Goal: Information Seeking & Learning: Learn about a topic

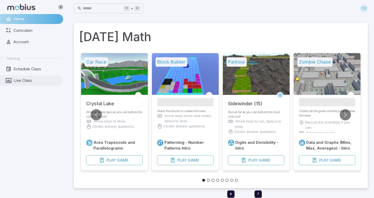
click at [53, 81] on span "Live Class" at bounding box center [37, 80] width 46 height 6
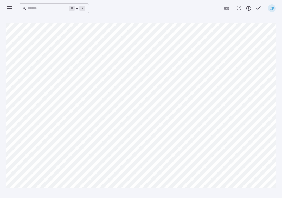
click at [4, 11] on div "⌘ + k ​ CK Canvas actions 100 % Exit zen mode" at bounding box center [141, 99] width 282 height 198
click at [9, 9] on icon at bounding box center [9, 8] width 6 height 6
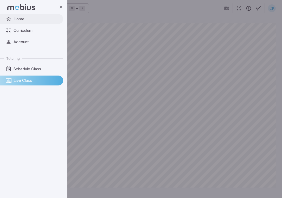
click at [28, 19] on span "Home" at bounding box center [37, 19] width 46 height 6
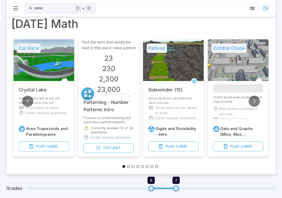
scroll to position [66, 0]
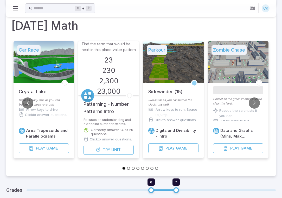
click at [259, 106] on div "Collect all the green zombie juice to clear the level. Rescue the scientists if…" at bounding box center [238, 109] width 50 height 24
click at [257, 105] on button "Go to next slide" at bounding box center [254, 102] width 11 height 11
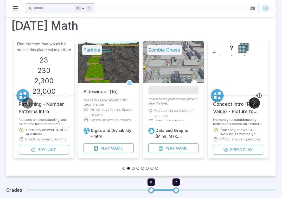
click at [257, 105] on button "Go to next slide" at bounding box center [254, 102] width 11 height 11
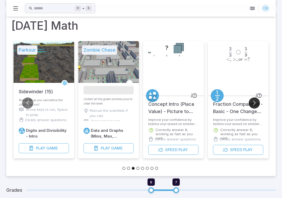
click at [253, 100] on button "Go to next slide" at bounding box center [254, 102] width 11 height 11
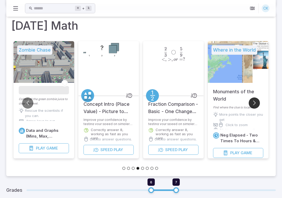
click at [253, 100] on button "Go to next slide" at bounding box center [254, 102] width 11 height 11
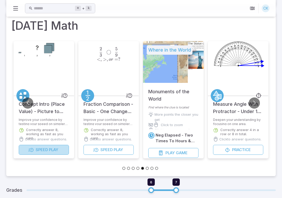
click at [50, 150] on span "Play" at bounding box center [53, 150] width 9 height 6
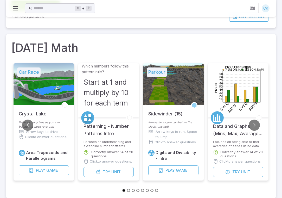
scroll to position [42, 0]
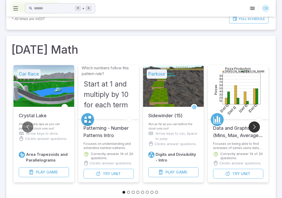
click at [255, 123] on button "Go to next slide" at bounding box center [254, 126] width 11 height 11
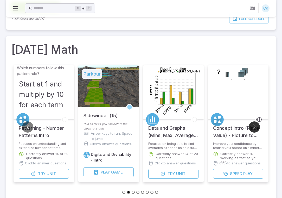
click at [255, 123] on button "Go to next slide" at bounding box center [254, 126] width 11 height 11
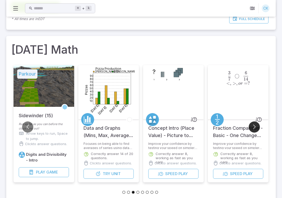
click at [255, 123] on button "Go to next slide" at bounding box center [254, 126] width 11 height 11
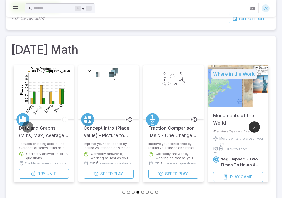
click at [255, 129] on button "Go to next slide" at bounding box center [254, 126] width 11 height 11
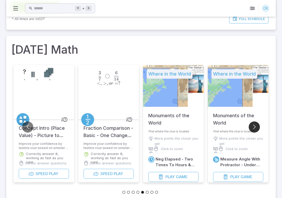
click at [254, 128] on button "Go to next slide" at bounding box center [254, 126] width 11 height 11
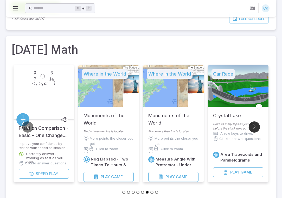
click at [254, 128] on button "Go to next slide" at bounding box center [254, 126] width 11 height 11
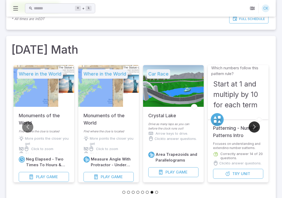
click at [254, 128] on button "Go to next slide" at bounding box center [254, 126] width 11 height 11
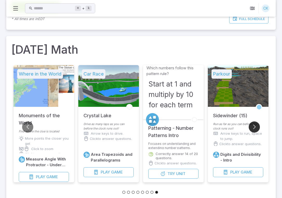
click at [254, 128] on button "Go to next slide" at bounding box center [254, 126] width 11 height 11
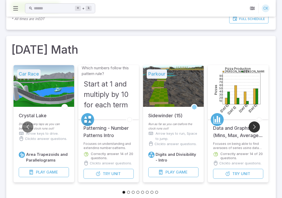
click at [254, 128] on button "Go to next slide" at bounding box center [254, 126] width 11 height 11
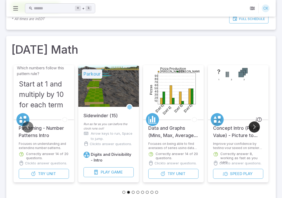
click at [254, 128] on button "Go to next slide" at bounding box center [254, 126] width 11 height 11
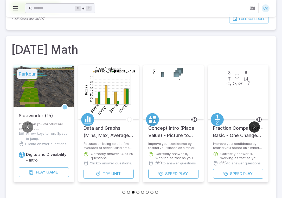
click at [254, 128] on button "Go to next slide" at bounding box center [254, 126] width 11 height 11
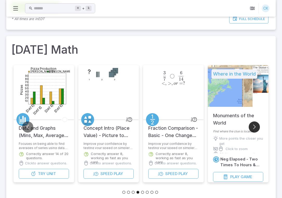
click at [254, 128] on button "Go to next slide" at bounding box center [254, 126] width 11 height 11
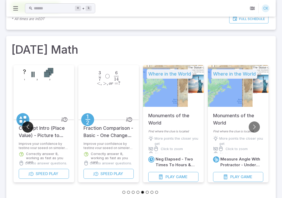
click at [29, 125] on button "Go to previous slide" at bounding box center [27, 126] width 11 height 11
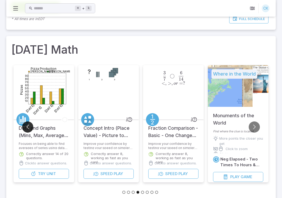
click at [29, 125] on button "Go to previous slide" at bounding box center [27, 126] width 11 height 11
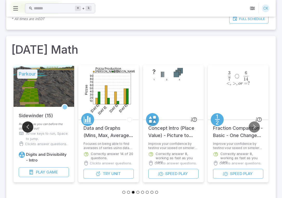
click at [29, 125] on button "Go to previous slide" at bounding box center [27, 126] width 11 height 11
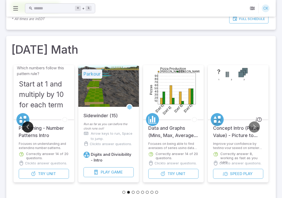
click at [29, 125] on button "Go to previous slide" at bounding box center [27, 126] width 11 height 11
click at [21, 132] on h5 "Patterning - Number Patterns Intro" at bounding box center [44, 129] width 50 height 20
click at [28, 124] on button "Go to previous slide" at bounding box center [27, 126] width 11 height 11
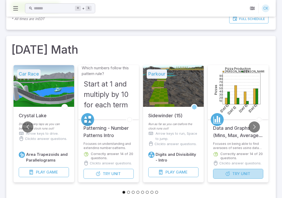
click at [234, 175] on span "Try" at bounding box center [236, 174] width 8 height 6
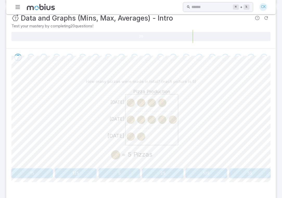
scroll to position [86, 0]
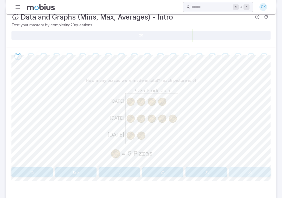
click at [241, 173] on button "55" at bounding box center [249, 172] width 41 height 10
click at [127, 170] on button "10" at bounding box center [119, 172] width 41 height 10
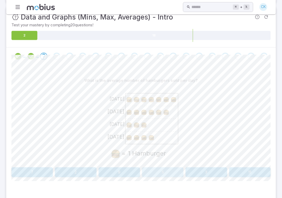
click at [160, 167] on button "5" at bounding box center [162, 172] width 41 height 10
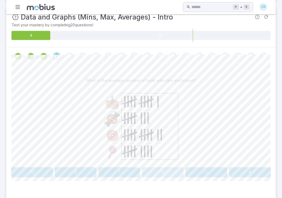
click at [157, 173] on button "10" at bounding box center [162, 172] width 41 height 10
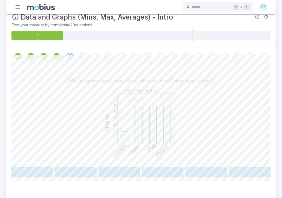
click at [42, 170] on button "5" at bounding box center [31, 172] width 41 height 10
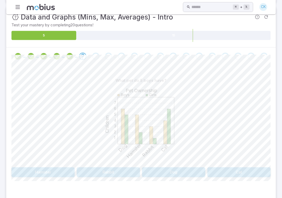
click at [162, 170] on button "Dog" at bounding box center [173, 172] width 63 height 10
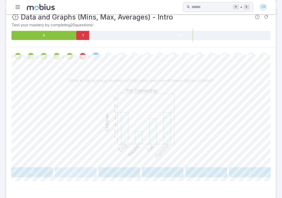
click at [91, 173] on button "3" at bounding box center [75, 172] width 41 height 10
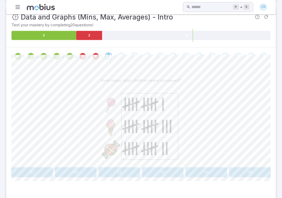
click at [237, 169] on button "36" at bounding box center [249, 172] width 41 height 10
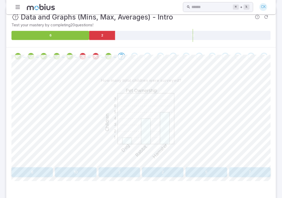
click at [86, 174] on button "10" at bounding box center [75, 172] width 41 height 10
click at [46, 170] on button "8" at bounding box center [31, 172] width 41 height 10
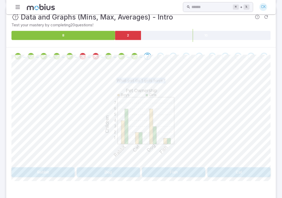
drag, startPoint x: 119, startPoint y: 80, endPoint x: 165, endPoint y: 84, distance: 46.5
click at [165, 84] on div "What pet do 1 girls have?" at bounding box center [140, 80] width 259 height 10
drag, startPoint x: 143, startPoint y: 81, endPoint x: 149, endPoint y: 81, distance: 6.0
click at [149, 81] on p "What pet do 1 girls have?" at bounding box center [140, 80] width 49 height 6
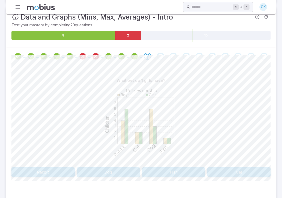
click at [216, 98] on div "1 2 3 4 5 6 7 Pet Ownership Children Boys Girls Rabbit Cat Dog Fish" at bounding box center [140, 125] width 259 height 80
click at [170, 170] on button "Fish" at bounding box center [173, 172] width 63 height 10
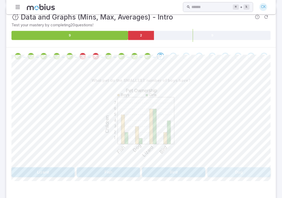
click at [211, 171] on button "Dog" at bounding box center [238, 172] width 63 height 10
click at [63, 172] on button "Fish" at bounding box center [42, 172] width 63 height 10
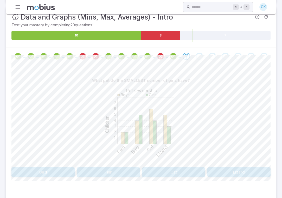
click at [92, 172] on button "Fish" at bounding box center [108, 172] width 63 height 10
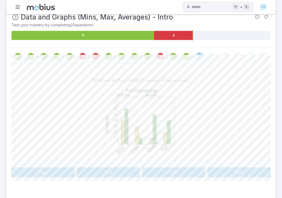
click at [63, 173] on button "Dog" at bounding box center [42, 172] width 63 height 10
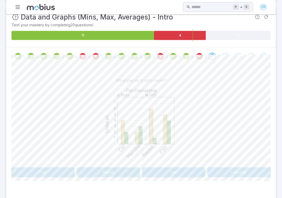
click at [62, 170] on button "Fish" at bounding box center [42, 172] width 63 height 10
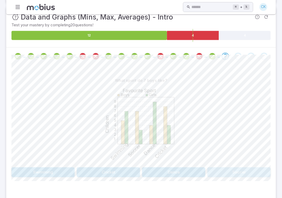
click at [221, 171] on button "Soccer" at bounding box center [238, 172] width 63 height 10
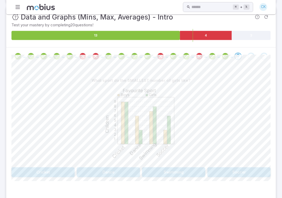
click at [112, 168] on button "Dance" at bounding box center [108, 172] width 63 height 10
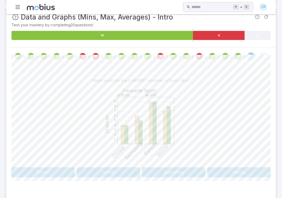
click at [243, 173] on button "Dance" at bounding box center [238, 172] width 63 height 10
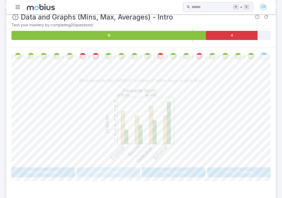
click at [121, 167] on button "Girls / Baseball" at bounding box center [108, 172] width 63 height 10
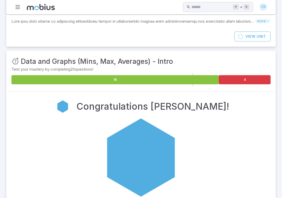
scroll to position [0, 0]
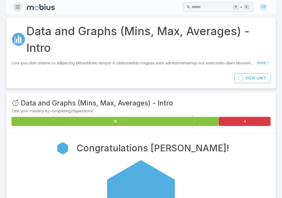
click at [20, 7] on icon "button" at bounding box center [18, 7] width 6 height 6
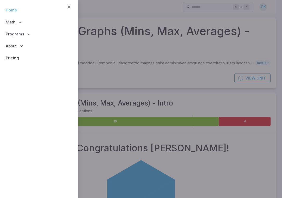
click at [18, 11] on link "Home" at bounding box center [39, 10] width 70 height 12
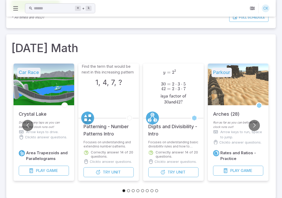
scroll to position [53, 0]
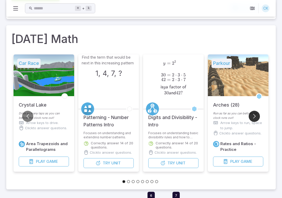
click at [251, 114] on button "Go to next slide" at bounding box center [254, 116] width 11 height 11
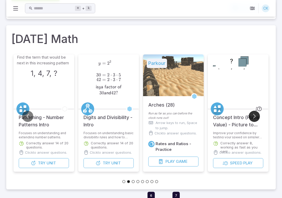
click at [251, 113] on button "Go to next slide" at bounding box center [254, 116] width 11 height 11
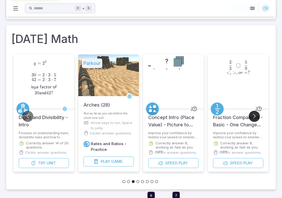
click at [251, 113] on button "Go to next slide" at bounding box center [254, 116] width 11 height 11
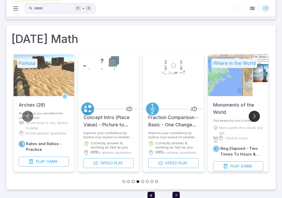
click at [251, 113] on button "Go to next slide" at bounding box center [254, 116] width 11 height 11
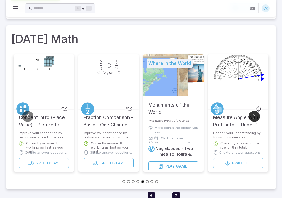
click at [251, 113] on button "Go to next slide" at bounding box center [254, 116] width 11 height 11
click at [237, 157] on div "Deepen your understanding by focusing on one area. Correctly answer 4 in a row …" at bounding box center [238, 144] width 61 height 27
click at [237, 165] on span "Practice" at bounding box center [241, 163] width 19 height 6
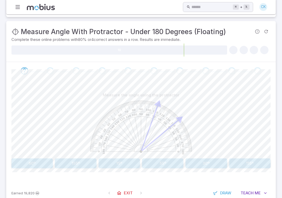
scroll to position [68, 0]
click at [208, 163] on button "30º" at bounding box center [205, 163] width 41 height 10
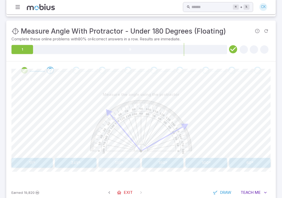
click at [114, 160] on button "135º" at bounding box center [119, 163] width 41 height 10
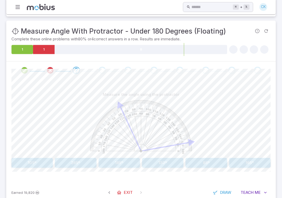
click at [34, 164] on button "105º" at bounding box center [31, 163] width 41 height 10
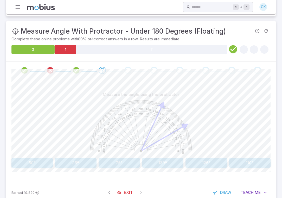
click at [76, 162] on button "35º" at bounding box center [75, 163] width 41 height 10
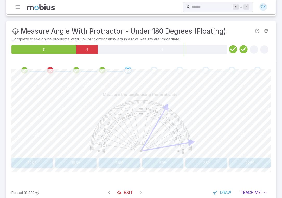
click at [166, 158] on button "50º" at bounding box center [162, 163] width 41 height 10
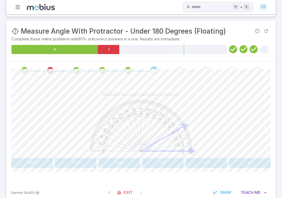
click at [196, 158] on button "30º" at bounding box center [205, 163] width 41 height 10
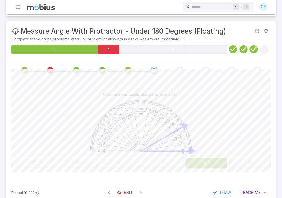
scroll to position [18, 0]
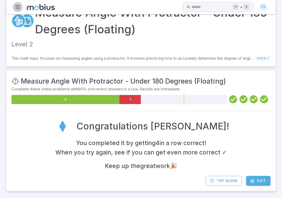
click at [16, 4] on icon "button" at bounding box center [18, 7] width 6 height 6
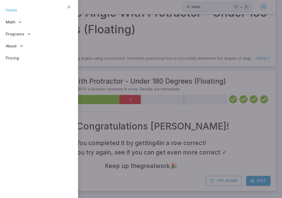
click at [15, 11] on link "Home" at bounding box center [39, 10] width 70 height 12
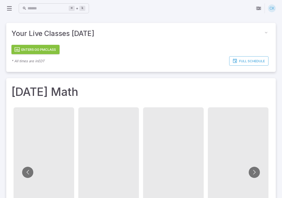
click at [10, 8] on icon at bounding box center [9, 8] width 6 height 6
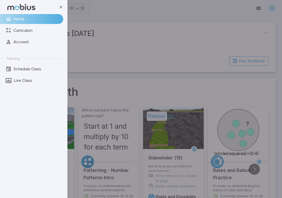
click at [66, 41] on nav "Home Curriculum Account Tutoring Schedule Class Live Class" at bounding box center [33, 50] width 67 height 73
click at [72, 41] on div "backdrop" at bounding box center [141, 99] width 282 height 198
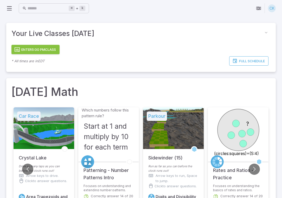
click at [44, 47] on button "Enter 5:00 PM Class" at bounding box center [35, 49] width 48 height 9
